Goal: Task Accomplishment & Management: Manage account settings

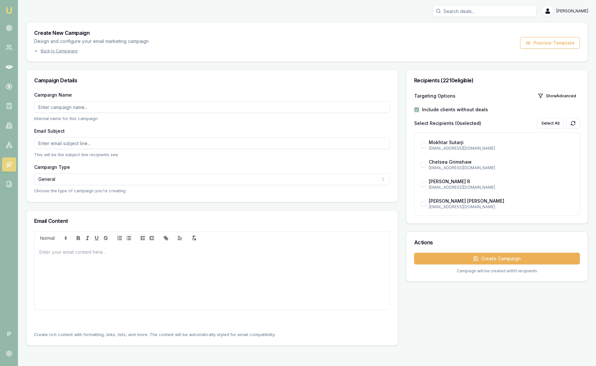
click at [9, 8] on img at bounding box center [9, 11] width 8 height 8
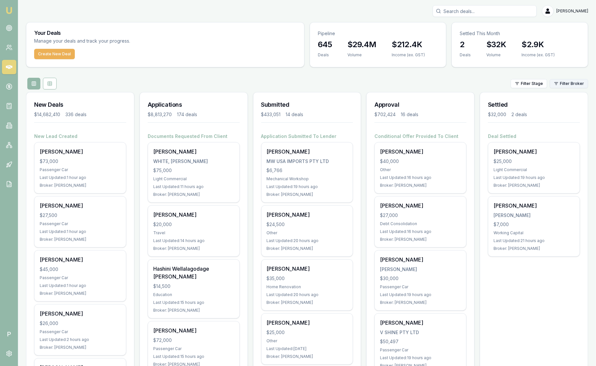
click at [578, 85] on html "Emu Broker P [PERSON_NAME] Toggle Menu Your Deals Manage your deals and track y…" at bounding box center [298, 183] width 596 height 366
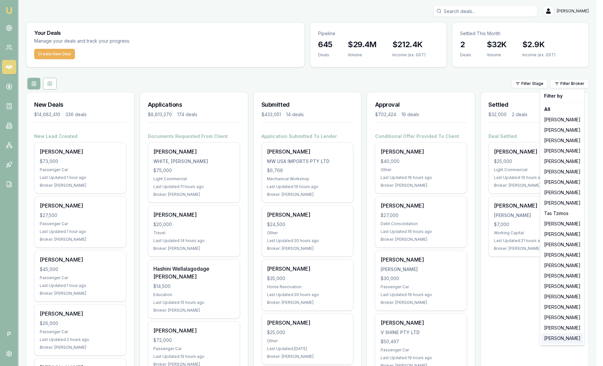
click at [554, 339] on div "[PERSON_NAME]" at bounding box center [562, 338] width 42 height 10
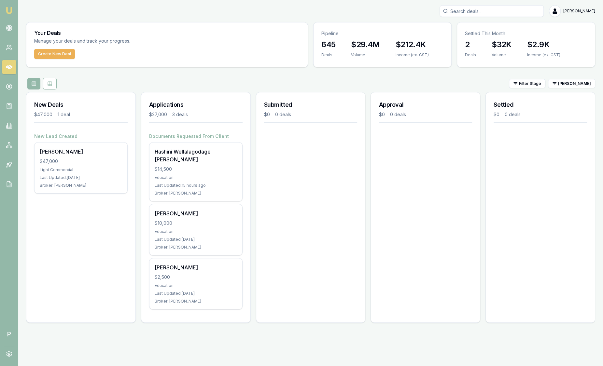
click at [569, 89] on div "Filter Stage [PERSON_NAME]" at bounding box center [310, 84] width 569 height 12
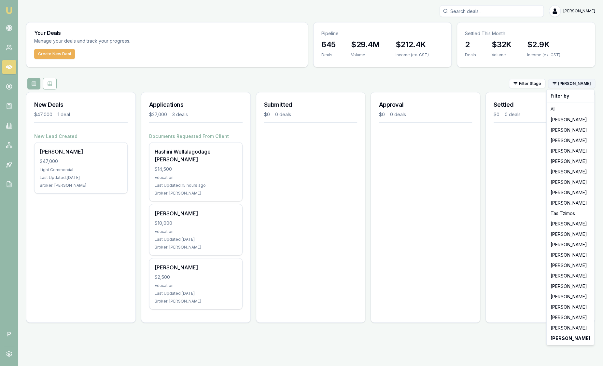
click at [570, 85] on html "Emu Broker P [PERSON_NAME] Toggle Menu Your Deals Manage your deals and track y…" at bounding box center [301, 183] width 603 height 366
click at [556, 329] on div "[PERSON_NAME]" at bounding box center [570, 328] width 45 height 10
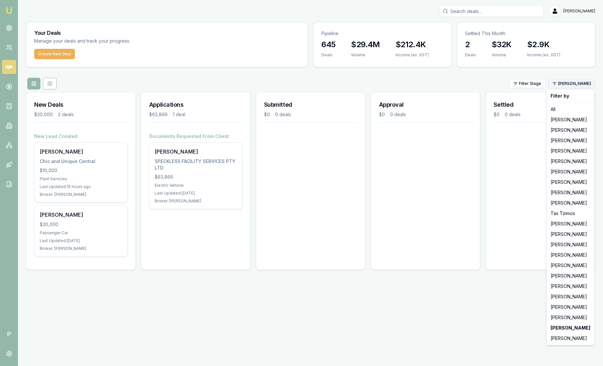
click at [574, 83] on html "Emu Broker P [PERSON_NAME] Toggle Menu Your Deals Manage your deals and track y…" at bounding box center [301, 183] width 603 height 366
click at [394, 68] on html "Emu Broker P [PERSON_NAME] Toggle Menu Your Deals Manage your deals and track y…" at bounding box center [301, 183] width 603 height 366
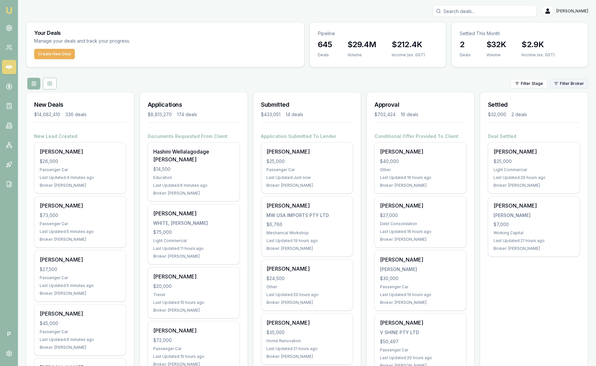
click at [563, 87] on html "Emu Broker P [PERSON_NAME] Toggle Menu Your Deals Manage your deals and track y…" at bounding box center [298, 183] width 596 height 366
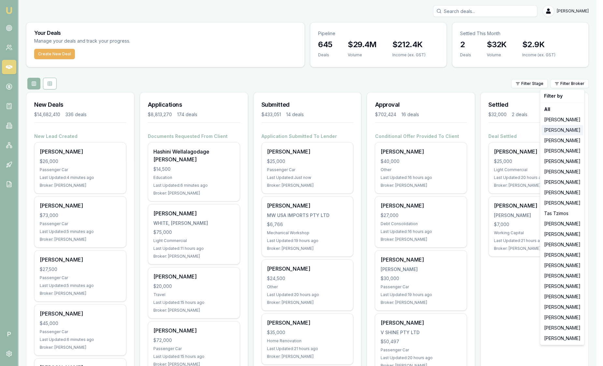
click at [566, 131] on div "[PERSON_NAME]" at bounding box center [562, 130] width 42 height 10
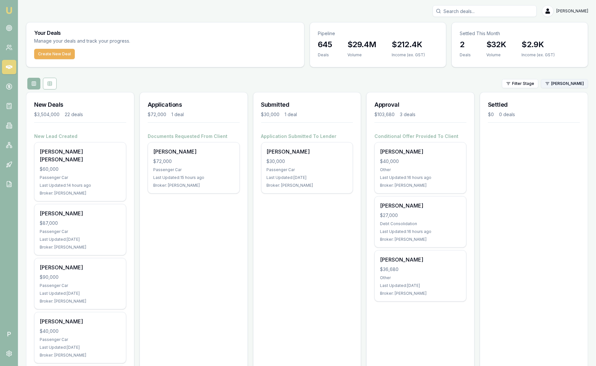
click at [580, 86] on html "Emu Broker P Sam Crouch Toggle Menu Your Deals Manage your deals and track your…" at bounding box center [298, 183] width 596 height 366
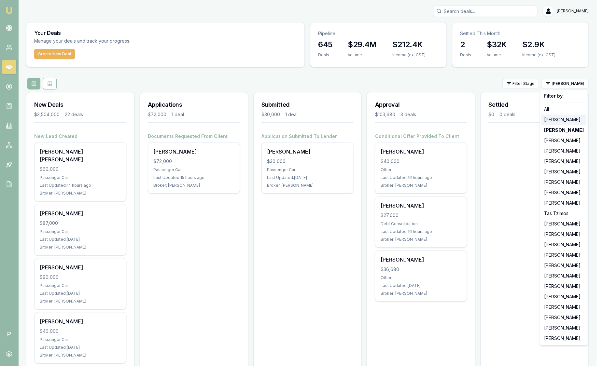
click at [573, 120] on div "[PERSON_NAME]" at bounding box center [563, 120] width 45 height 10
